Goal: Task Accomplishment & Management: Complete application form

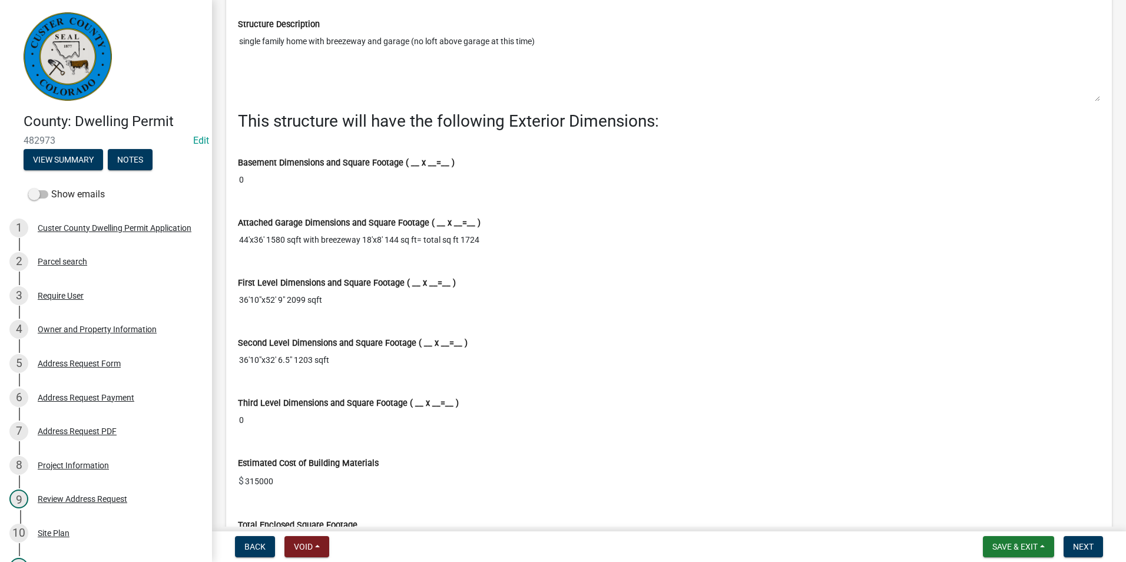
scroll to position [6245, 0]
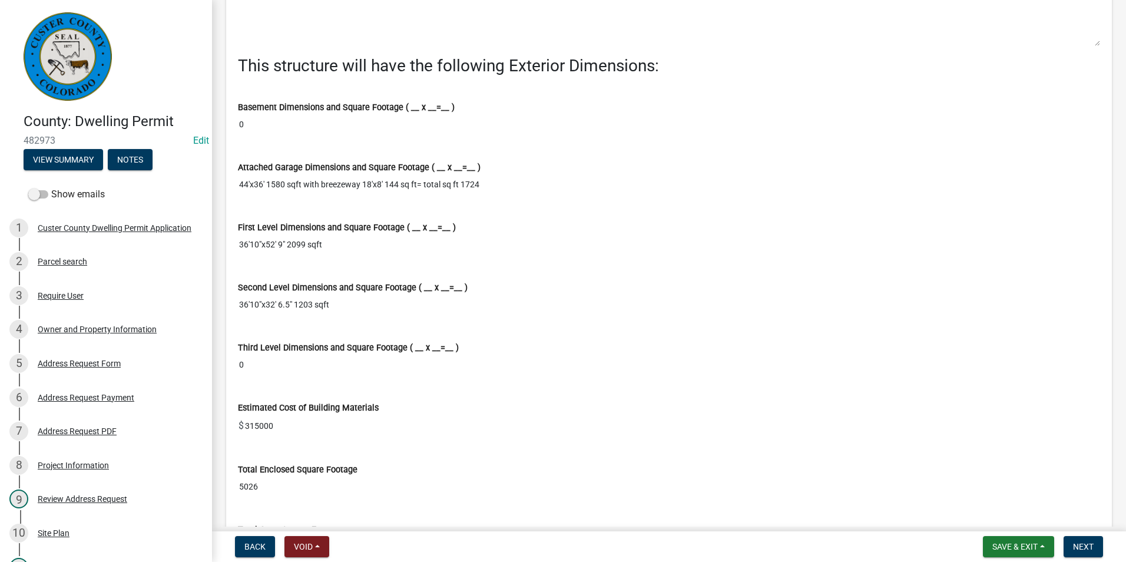
click at [510, 196] on input "44'x36' 1580 sqft with breezeway 18'x8' 144 sq ft= total sq ft 1724" at bounding box center [669, 185] width 863 height 22
click at [481, 354] on div "Third Level Dimensions and Square Footage ( __ x __=__ )" at bounding box center [669, 348] width 863 height 12
click at [499, 196] on input "44'x36' 1580 sqft with breezeway 18'x8' 144 sq ft= total sq ft 1724" at bounding box center [669, 185] width 863 height 22
click at [498, 248] on input "36'10"x52' 9" 2099 sqft" at bounding box center [669, 245] width 863 height 22
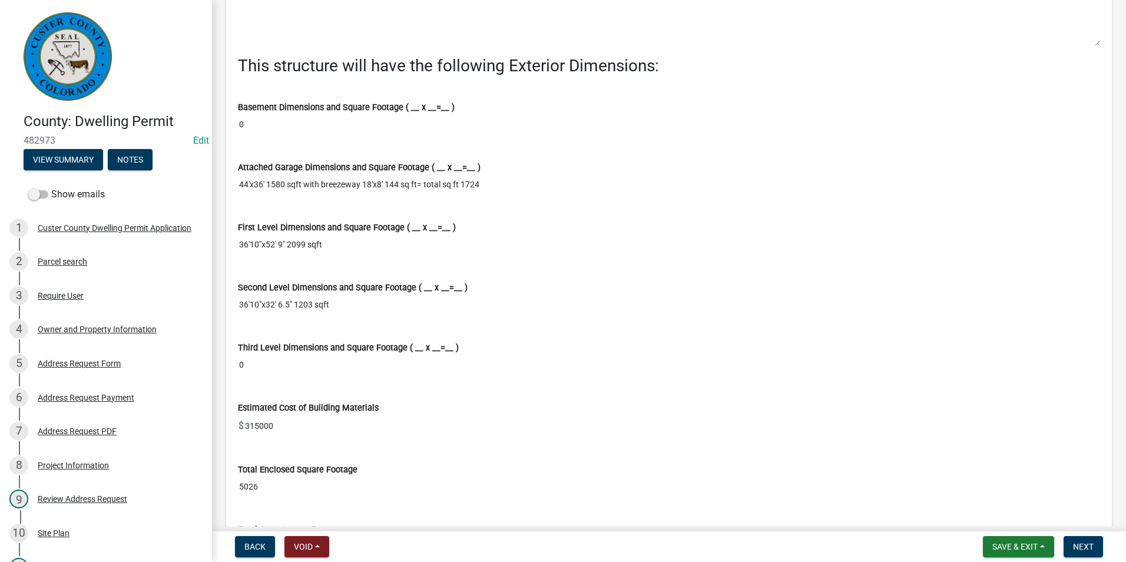
click at [437, 265] on div "First Level Dimensions and Square Footage ( __ x __=__ ) 36'10"x52' 9" 2099 sqft" at bounding box center [669, 235] width 880 height 60
click at [329, 316] on input "36'10"x32' 6.5" 1203 sqft" at bounding box center [669, 305] width 863 height 22
click at [382, 316] on input "36'10"x32' 6.5" 1203 sqft" at bounding box center [669, 305] width 863 height 22
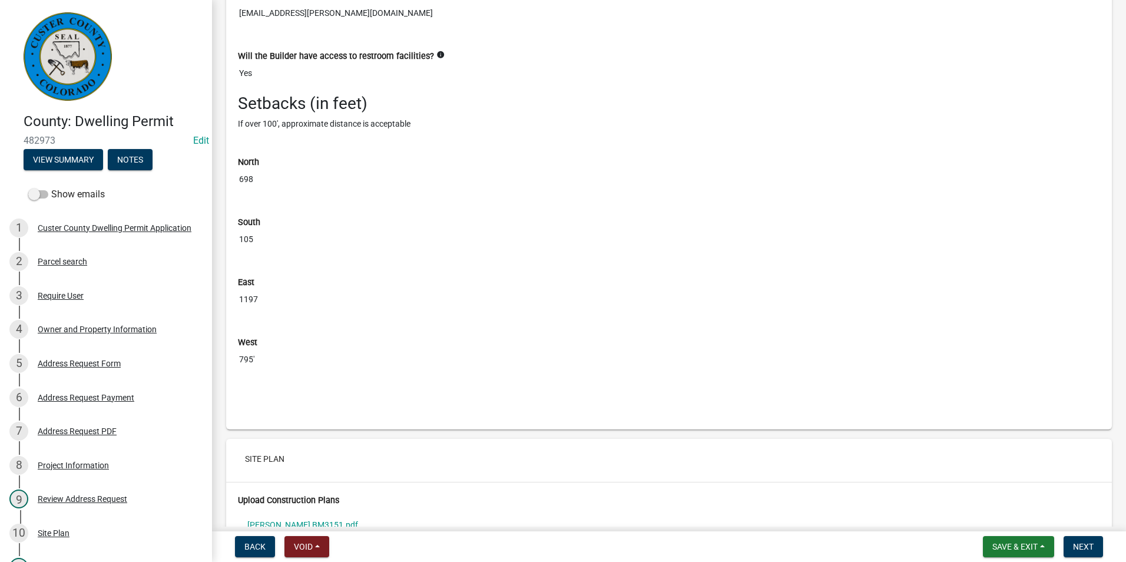
scroll to position [7659, 0]
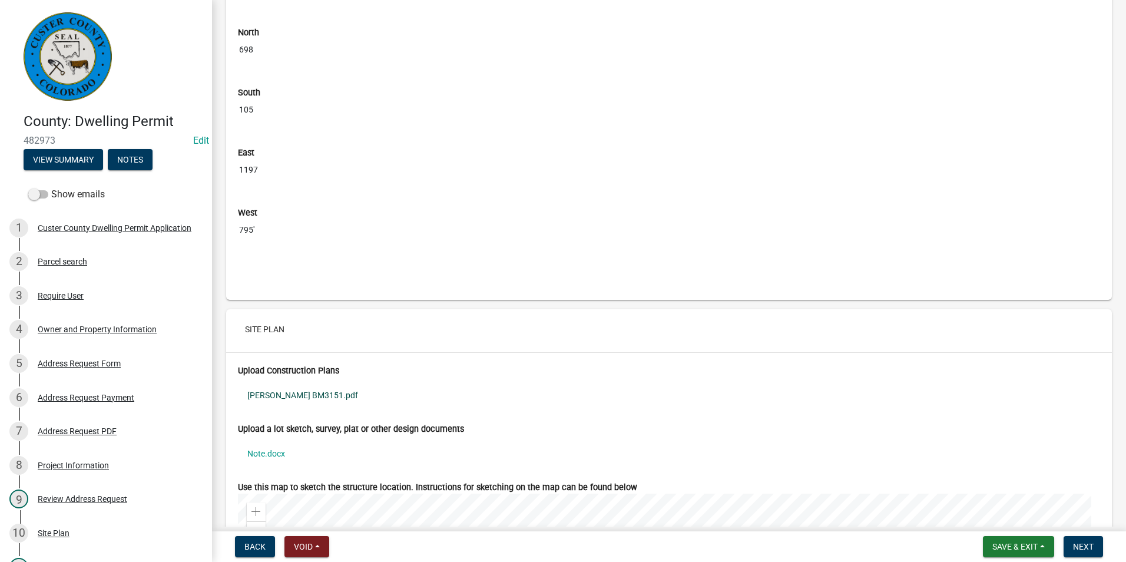
click at [306, 401] on link "[PERSON_NAME] BM3151.pdf" at bounding box center [669, 395] width 863 height 27
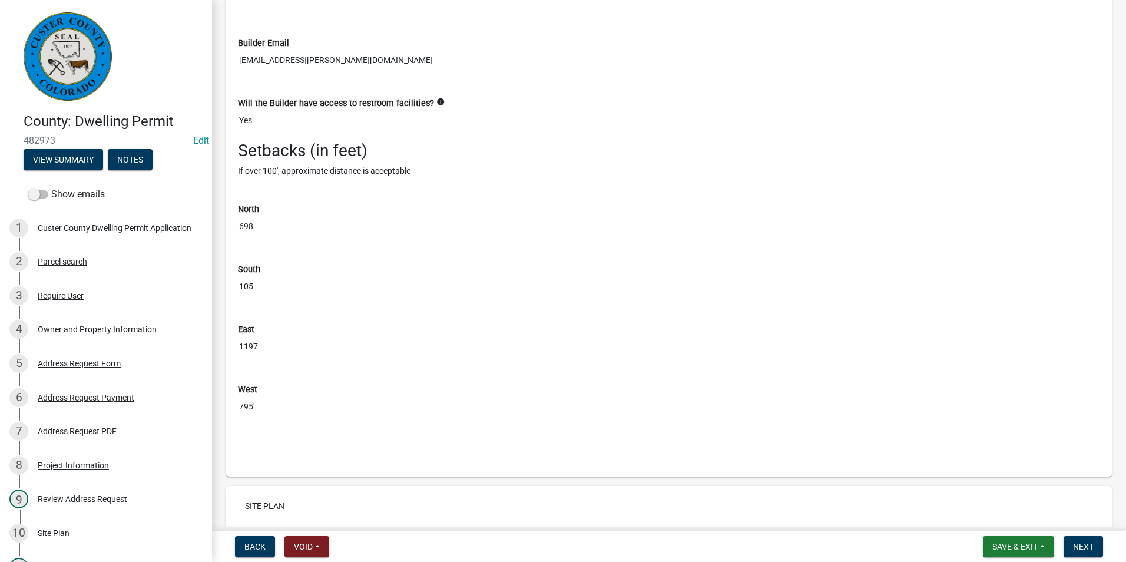
drag, startPoint x: 635, startPoint y: 469, endPoint x: 564, endPoint y: 447, distance: 74.7
click at [564, 437] on div at bounding box center [669, 431] width 880 height 9
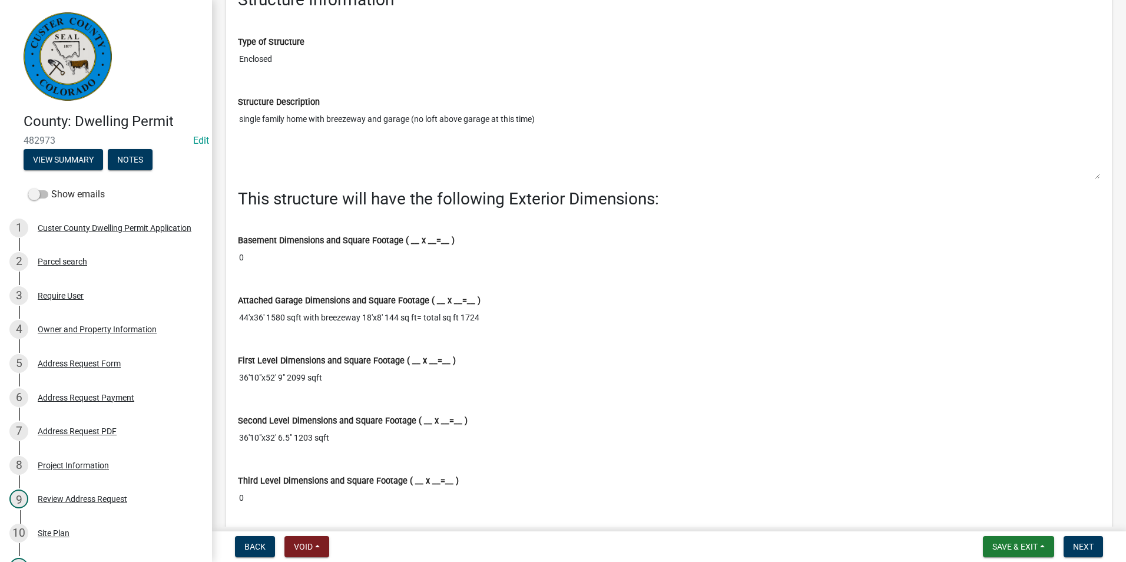
scroll to position [6174, 0]
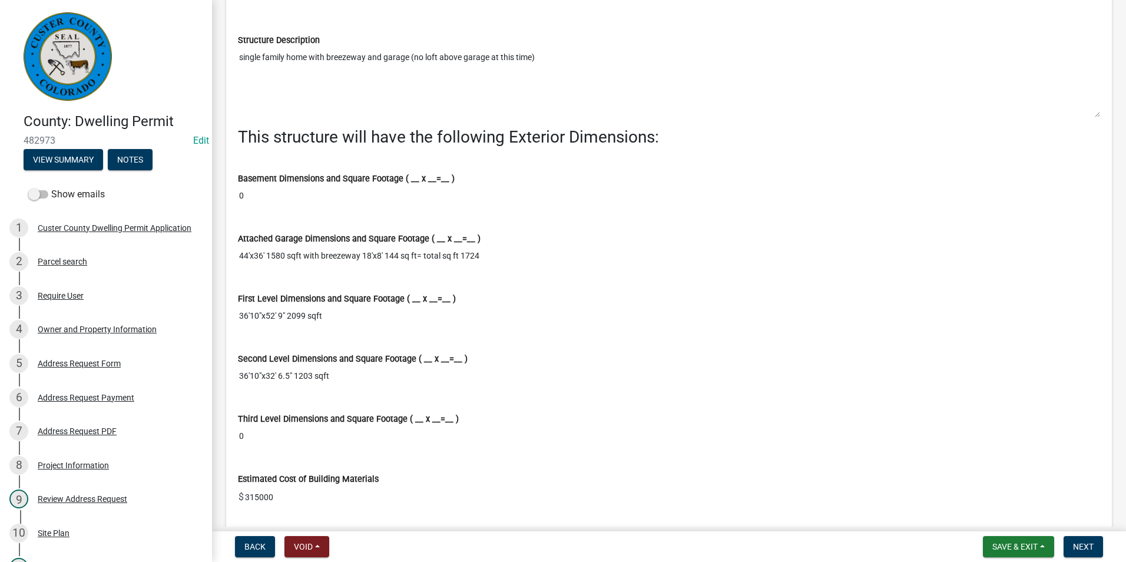
drag, startPoint x: 613, startPoint y: 490, endPoint x: 569, endPoint y: 507, distance: 47.2
click at [569, 507] on input "315000" at bounding box center [672, 497] width 857 height 24
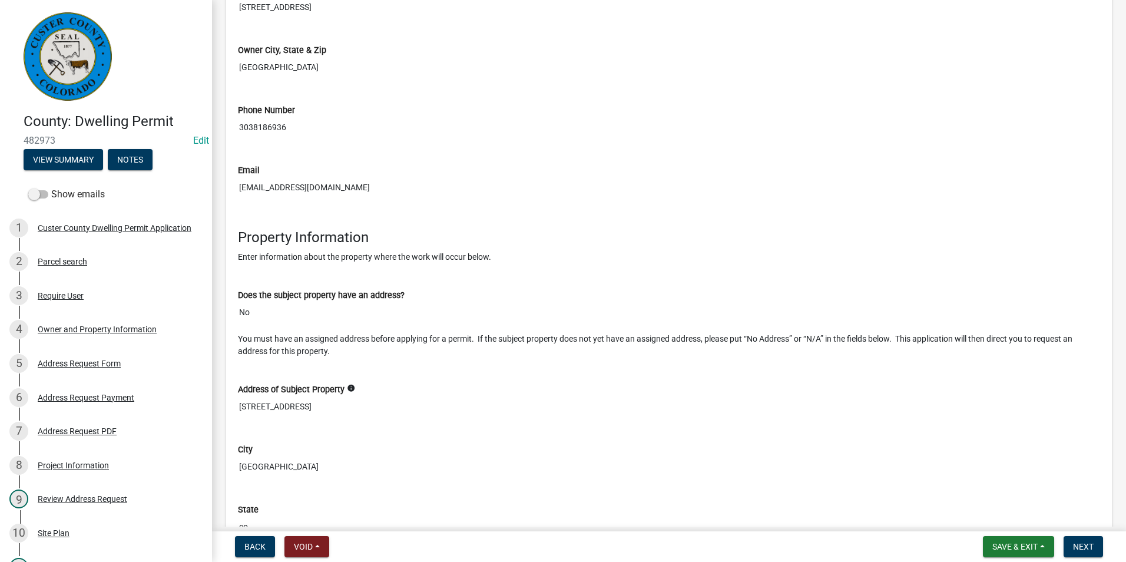
scroll to position [1107, 0]
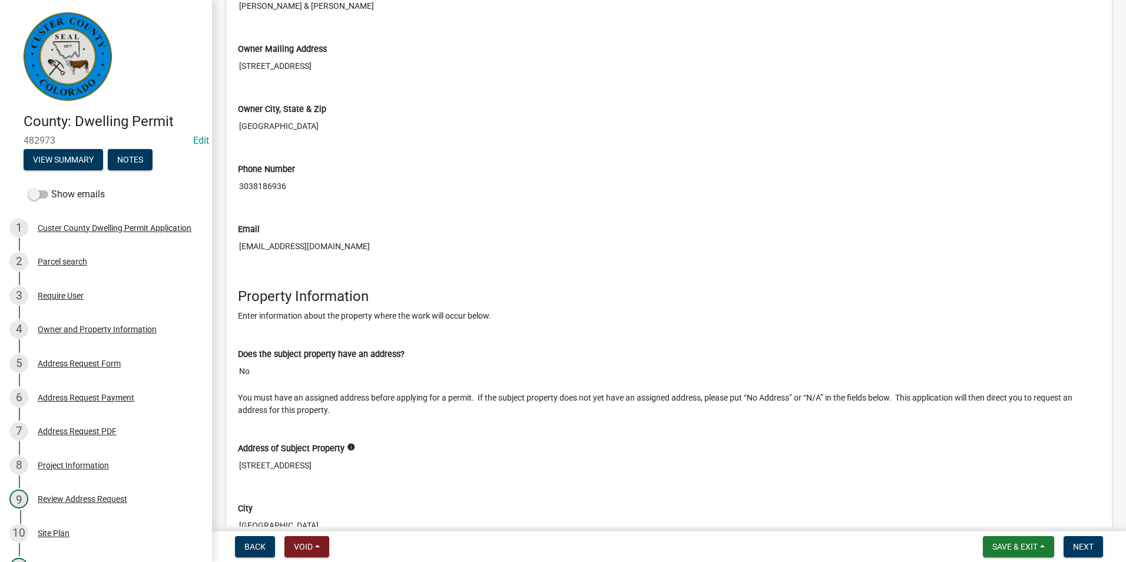
drag, startPoint x: 332, startPoint y: 260, endPoint x: 240, endPoint y: 264, distance: 92.6
click at [240, 257] on input "[EMAIL_ADDRESS][DOMAIN_NAME]" at bounding box center [669, 247] width 863 height 22
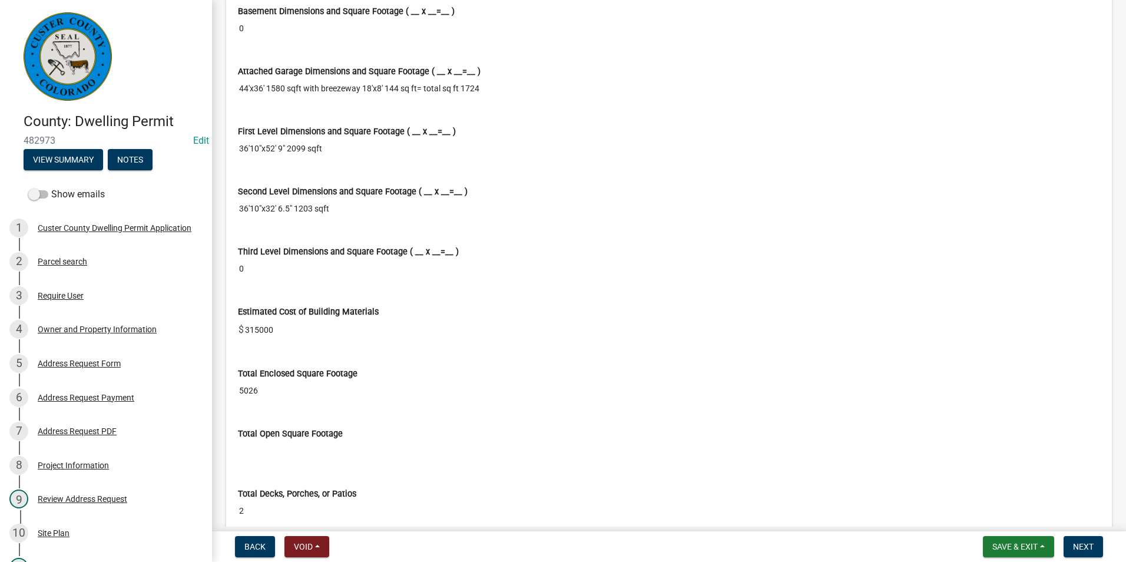
scroll to position [6351, 0]
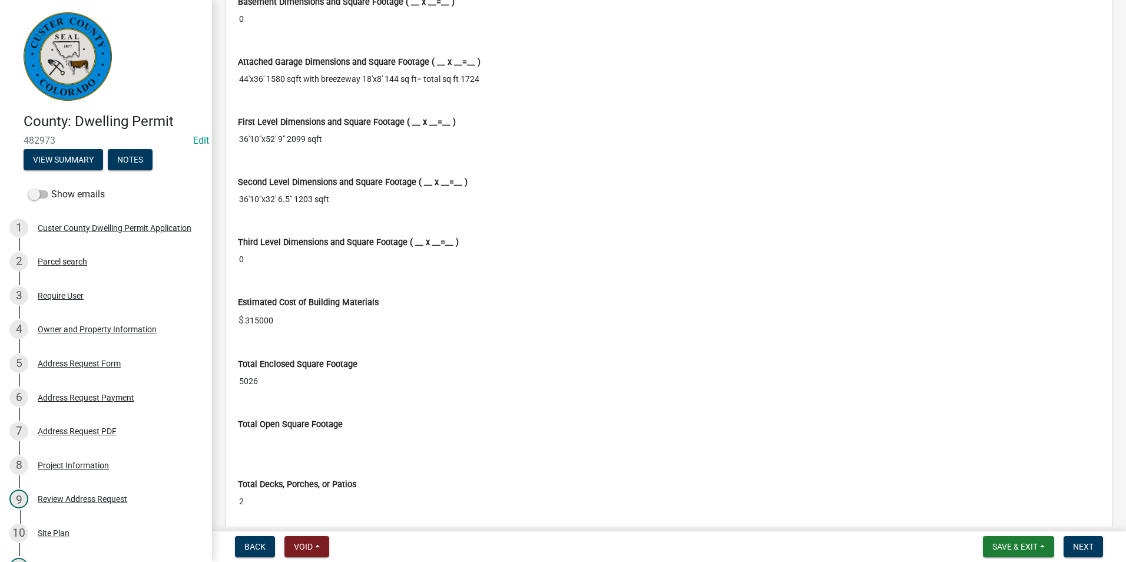
click at [894, 150] on input "36'10"x52' 9" 2099 sqft" at bounding box center [669, 139] width 863 height 22
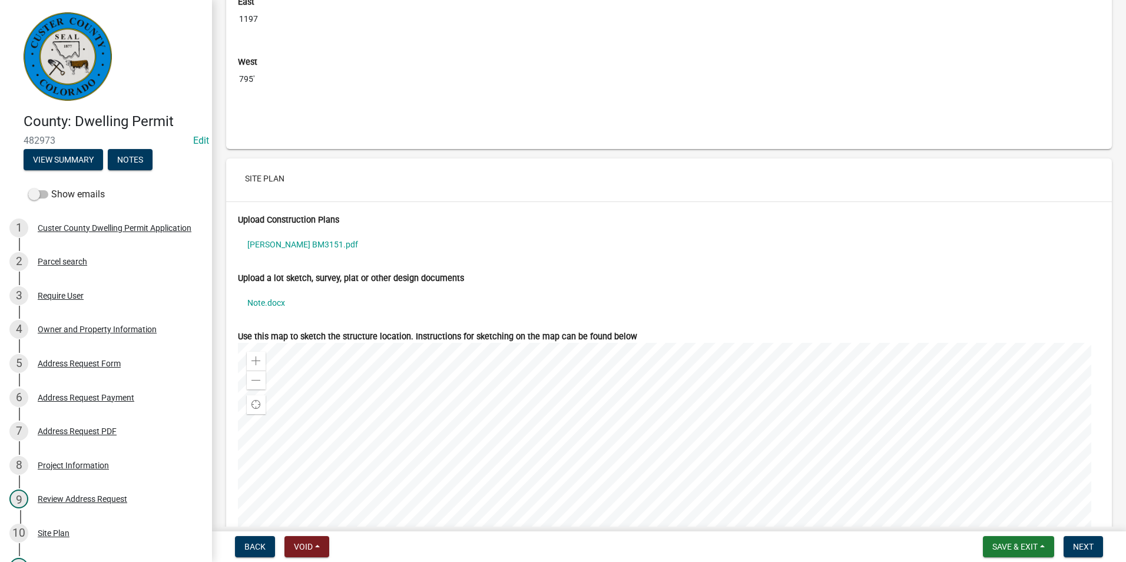
scroll to position [8000, 0]
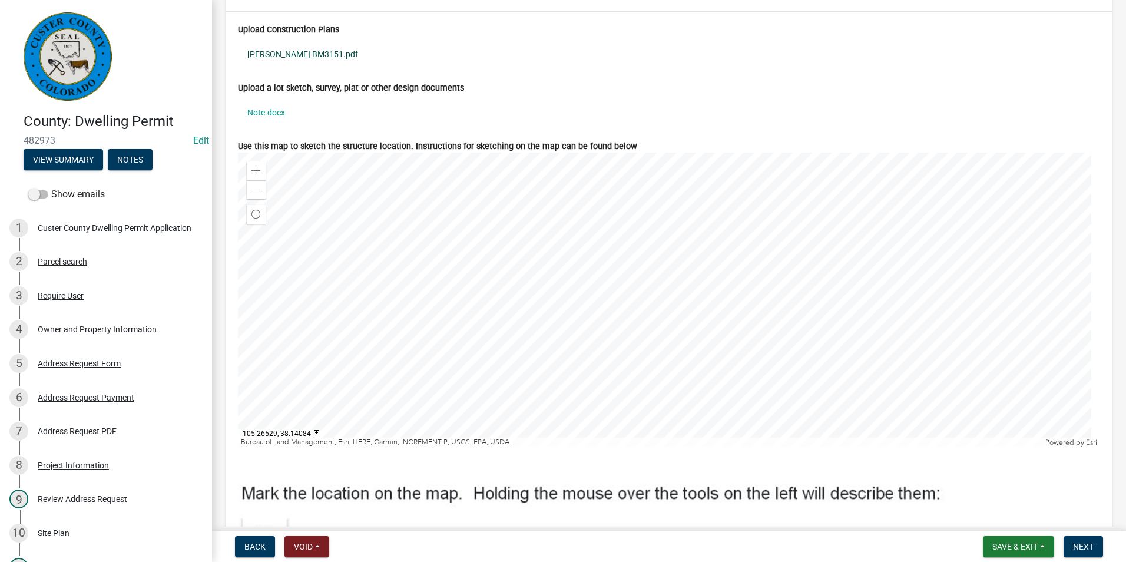
click at [280, 57] on link "[PERSON_NAME] BM3151.pdf" at bounding box center [669, 54] width 863 height 27
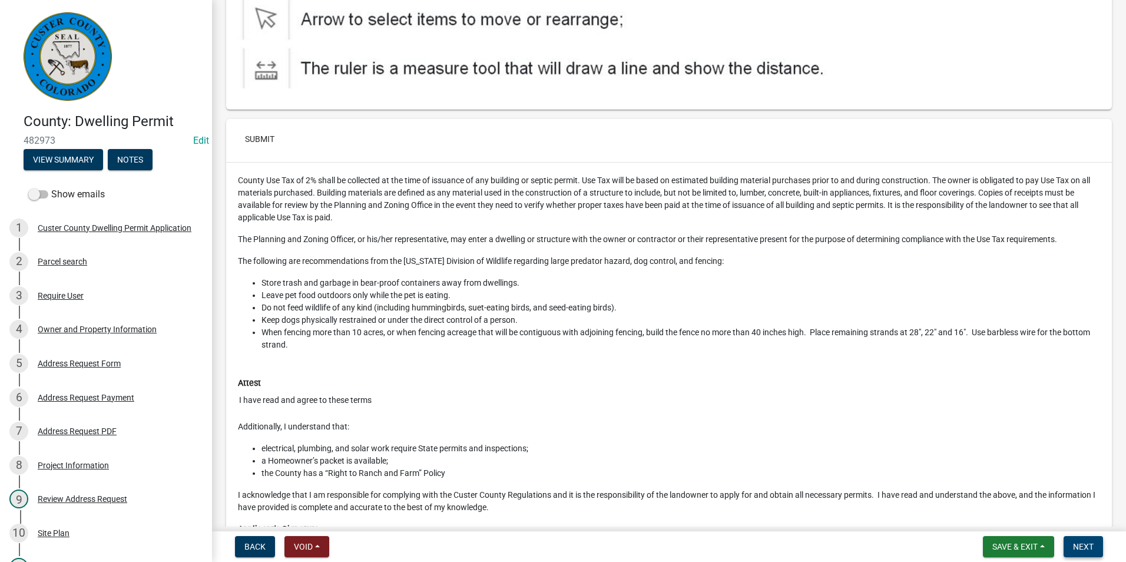
scroll to position [8766, 0]
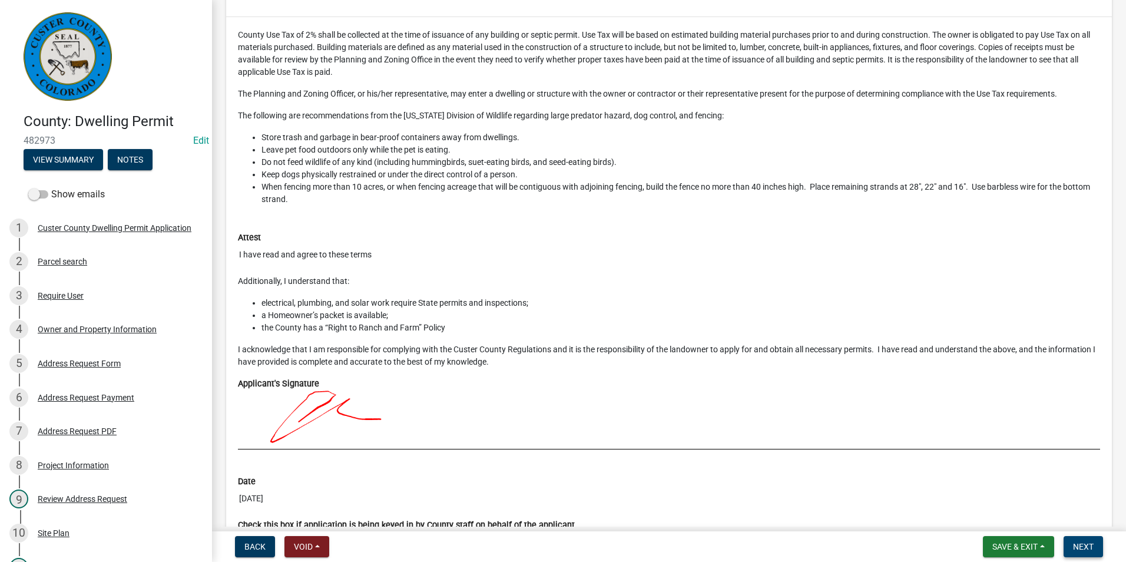
click at [1097, 546] on button "Next" at bounding box center [1083, 546] width 39 height 21
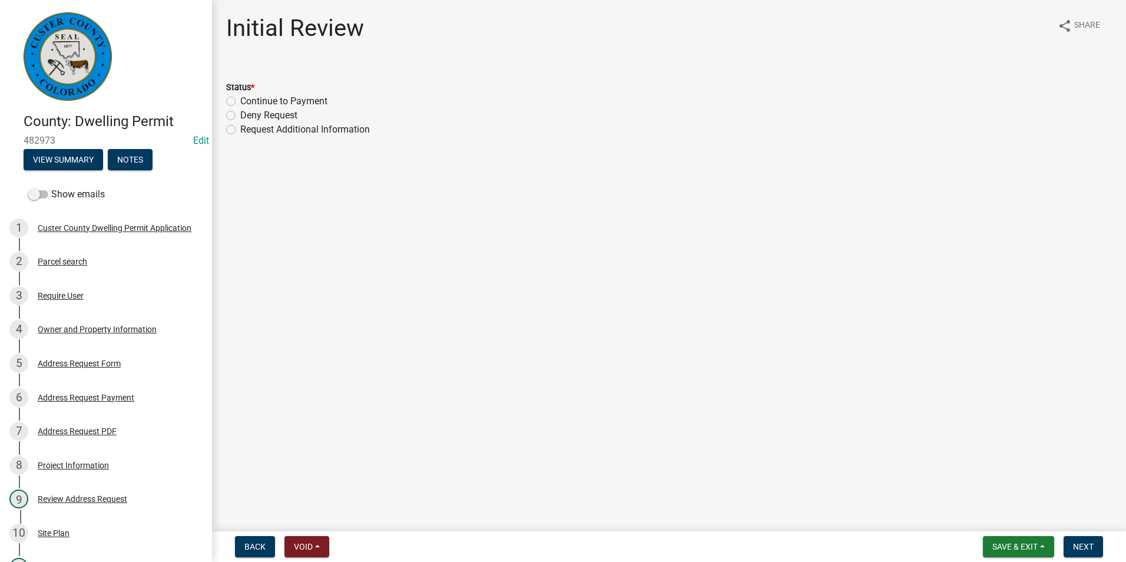
click at [236, 103] on div "Continue to Payment" at bounding box center [669, 101] width 886 height 14
click at [240, 100] on label "Continue to Payment" at bounding box center [283, 101] width 87 height 14
click at [240, 100] on input "Continue to Payment" at bounding box center [244, 98] width 8 height 8
radio input "true"
click at [1078, 540] on button "Next" at bounding box center [1083, 546] width 39 height 21
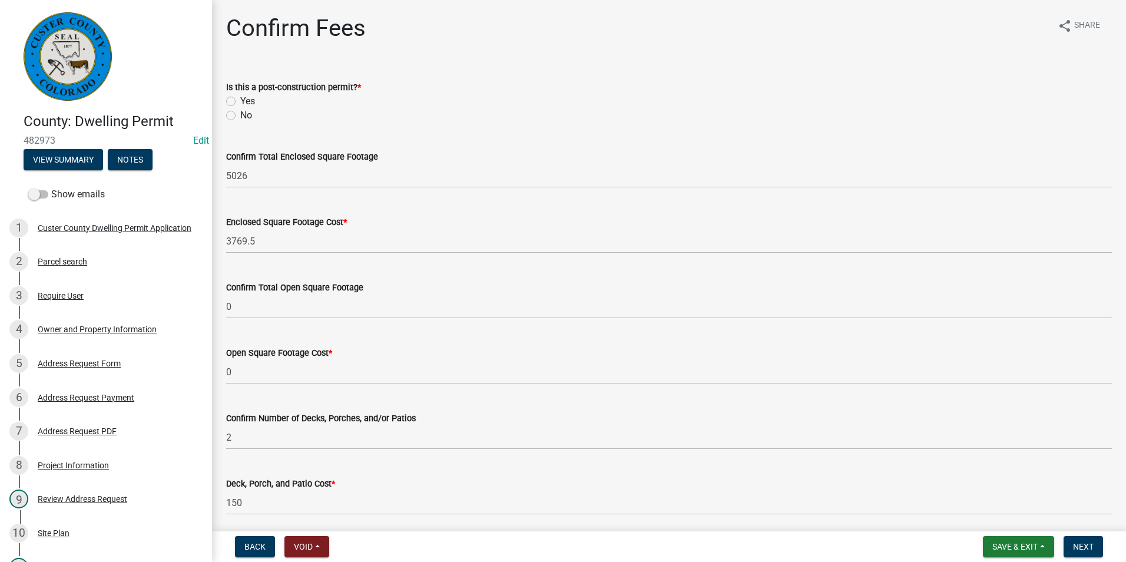
click at [240, 116] on label "No" at bounding box center [246, 115] width 12 height 14
click at [240, 116] on input "No" at bounding box center [244, 112] width 8 height 8
radio input "true"
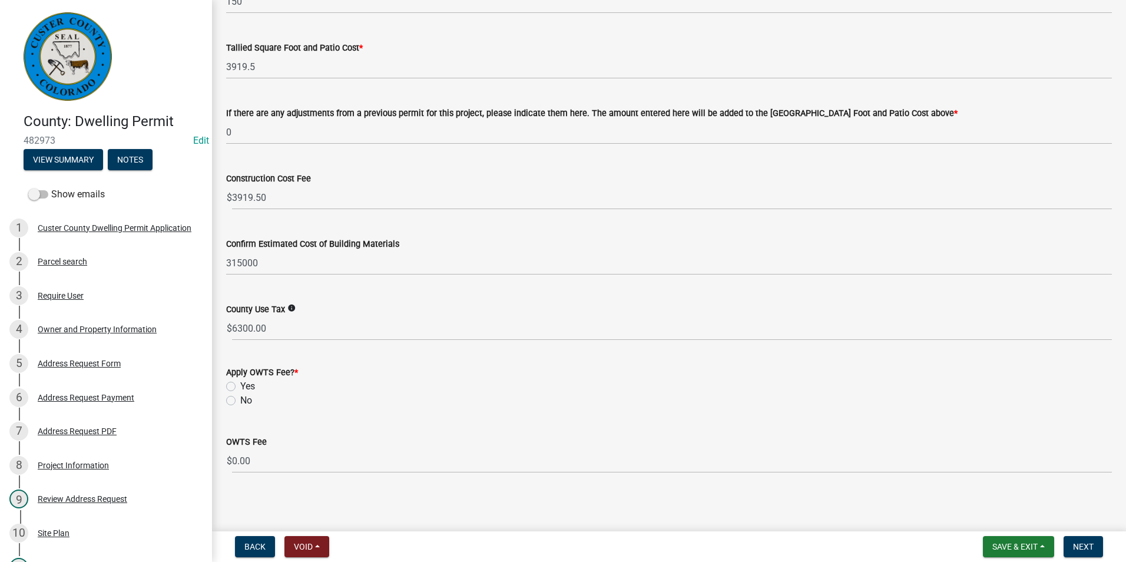
scroll to position [504, 0]
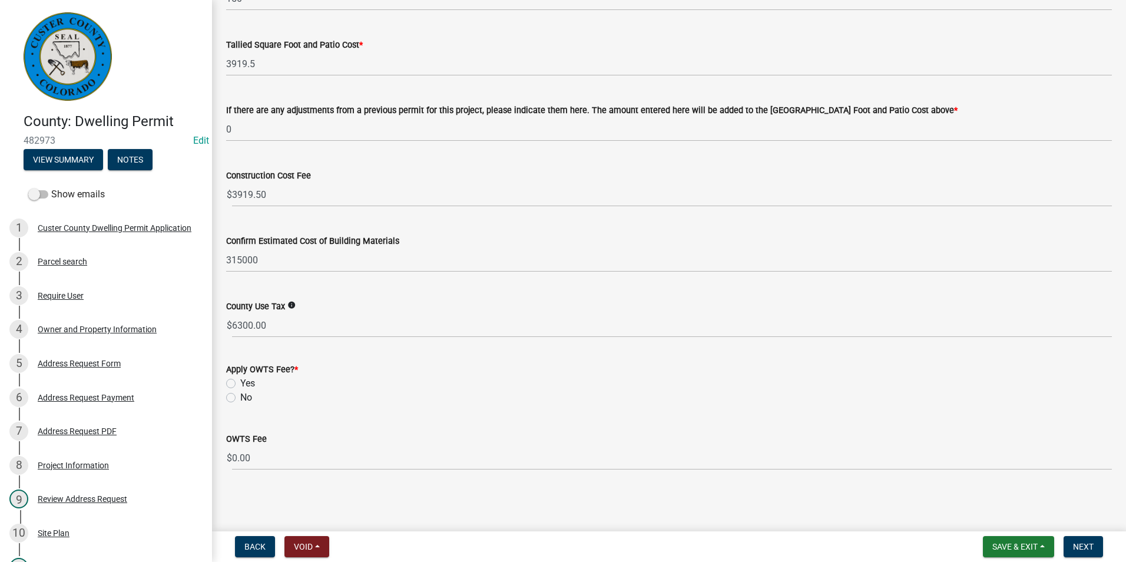
click at [240, 384] on label "Yes" at bounding box center [247, 383] width 15 height 14
click at [240, 384] on input "Yes" at bounding box center [244, 380] width 8 height 8
radio input "true"
click at [1093, 546] on span "Next" at bounding box center [1083, 546] width 21 height 9
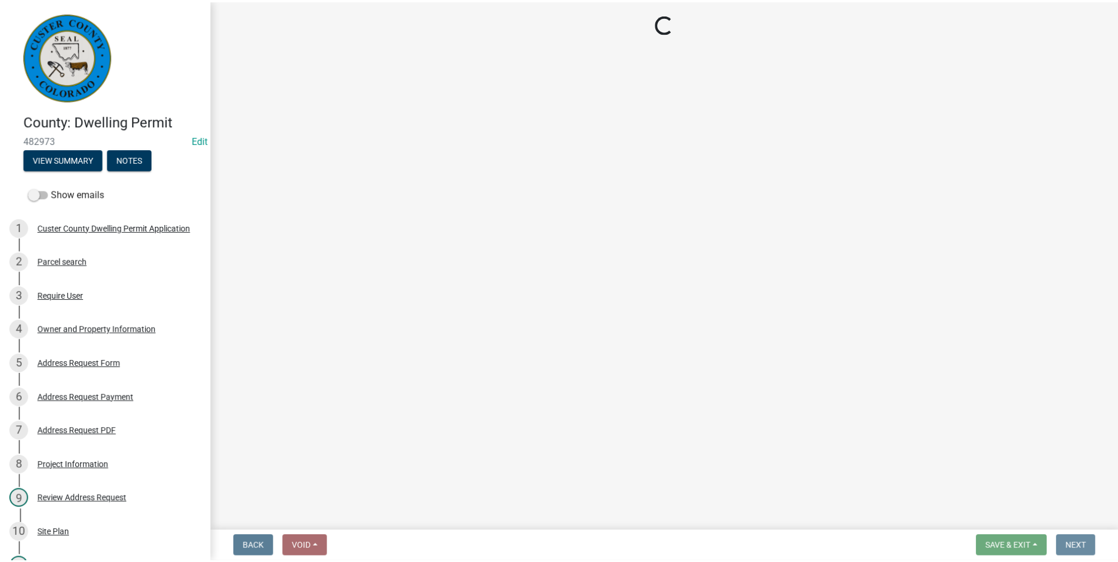
scroll to position [0, 0]
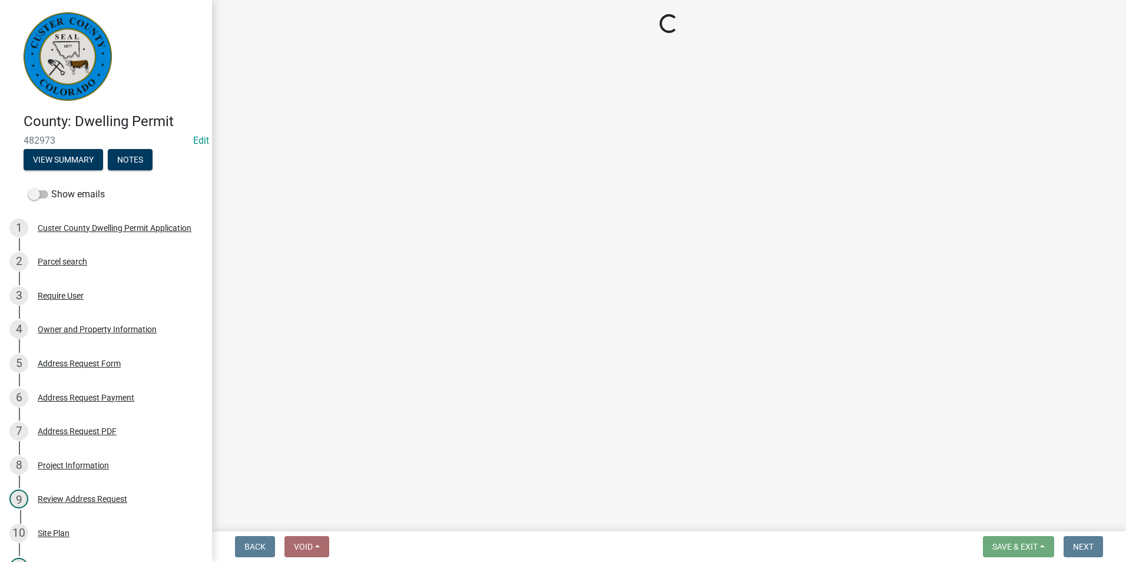
select select "3: 3"
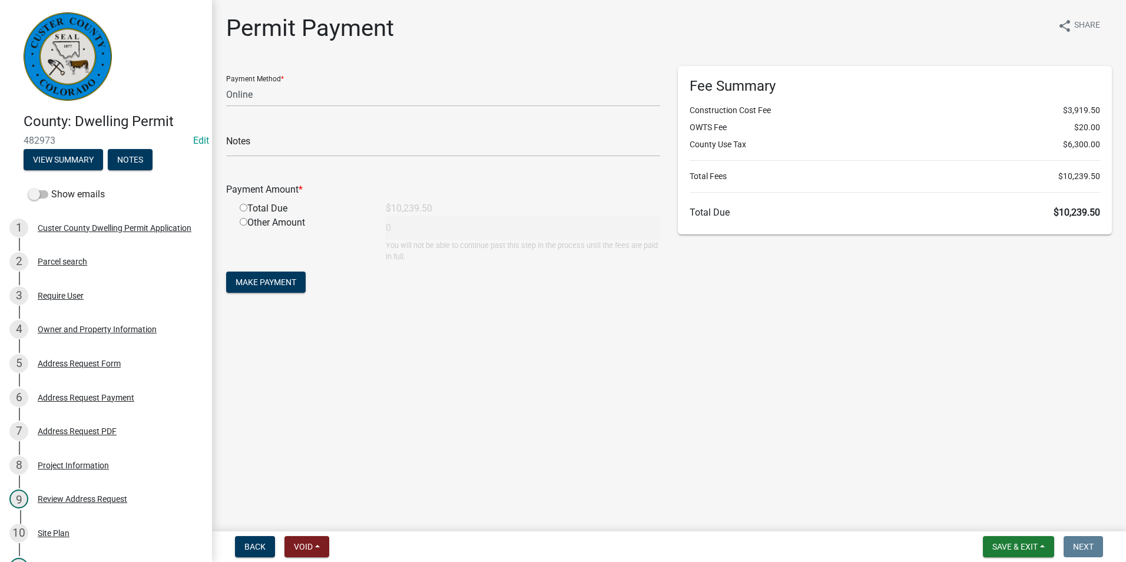
click at [745, 309] on div "Permit Payment share Share Payment Method * Credit Card POS Check Cash Online N…" at bounding box center [669, 165] width 904 height 303
click at [792, 273] on div "Fee Summary Construction Cost Fee $3,919.50 OWTS Fee $20.00 County Use Tax $6,3…" at bounding box center [895, 186] width 452 height 240
click at [958, 216] on h6 "Total Due $10,239.50" at bounding box center [895, 212] width 411 height 11
click at [245, 207] on input "radio" at bounding box center [244, 208] width 8 height 8
radio input "true"
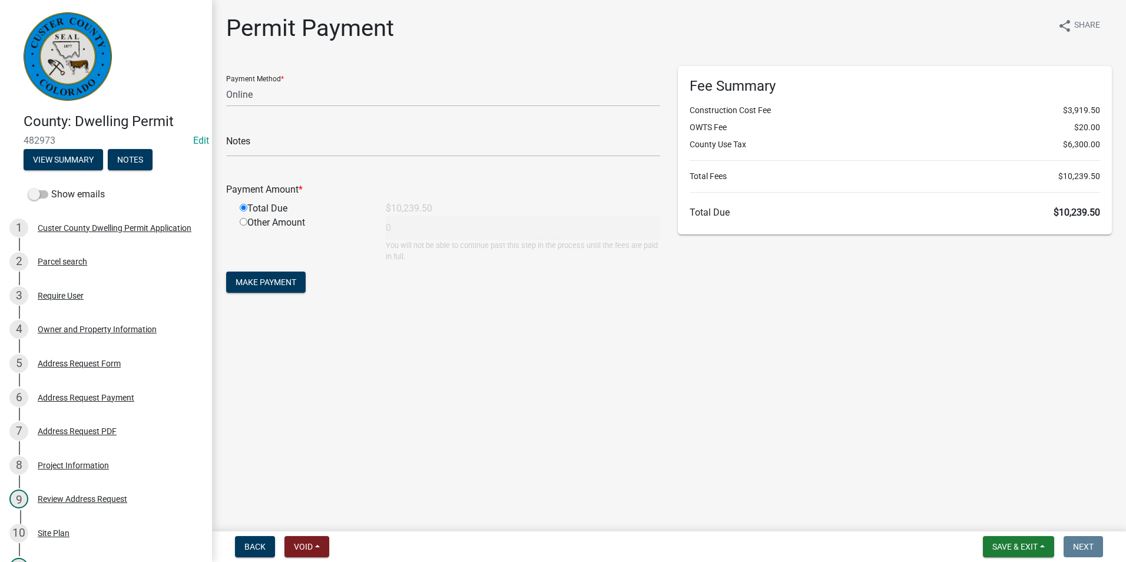
type input "10239.5"
click at [245, 207] on input "radio" at bounding box center [244, 208] width 8 height 8
click at [434, 302] on div "Payment Method * Credit Card POS Check Cash Online Notes Payment Amount * Total…" at bounding box center [443, 186] width 452 height 240
click at [1002, 541] on button "Save & Exit" at bounding box center [1018, 546] width 71 height 21
click at [1003, 518] on button "Save & Exit" at bounding box center [1007, 516] width 94 height 28
